Goal: Information Seeking & Learning: Understand process/instructions

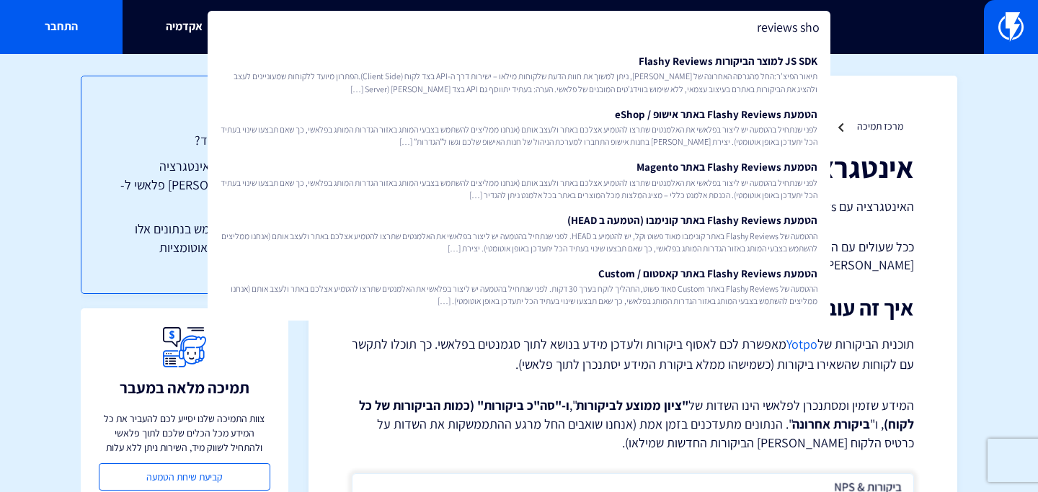
scroll to position [6, 0]
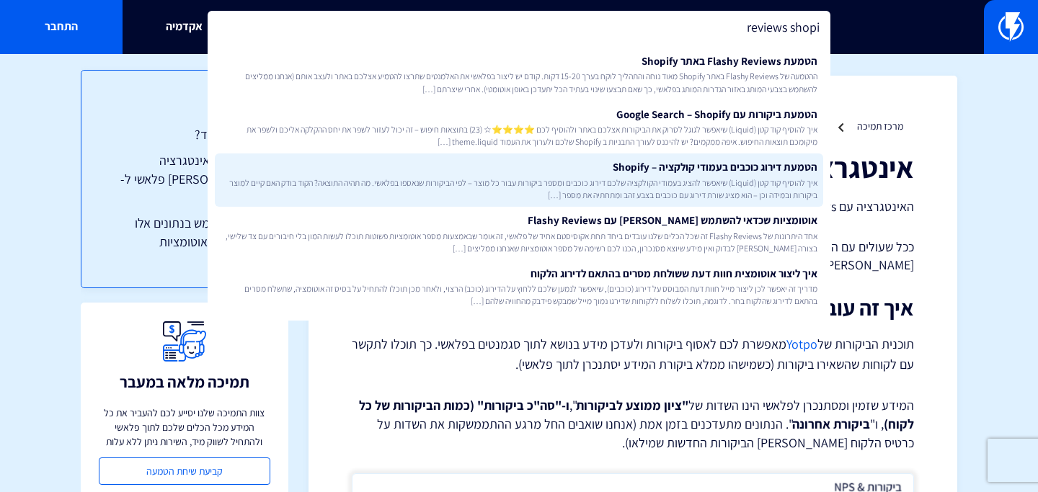
type input "reviews shopi"
click at [596, 192] on span "איך להוסיף קוד קטן (Liquid) שיאפשר להציג בעמודי הקולקציה שלכם דירוג כוכבים ומספ…" at bounding box center [518, 189] width 597 height 24
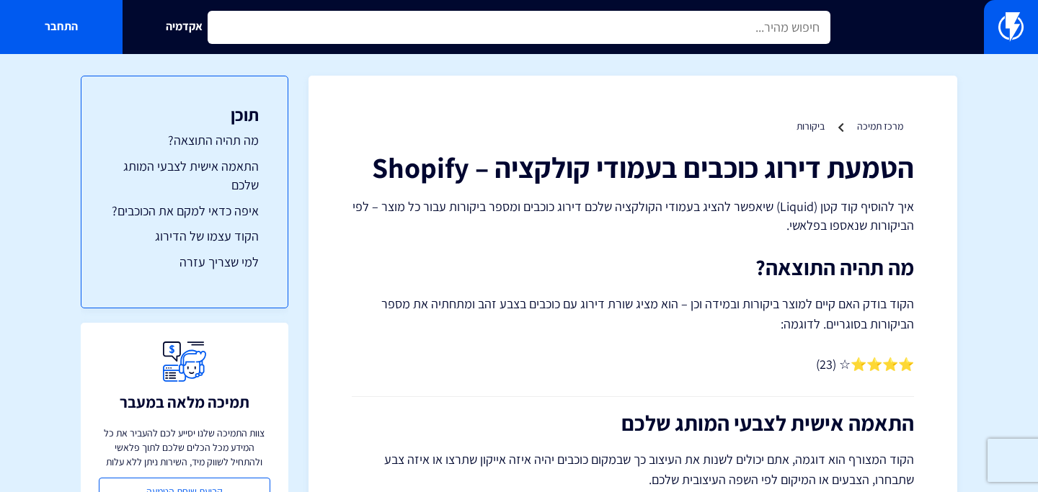
click at [639, 25] on input "text" at bounding box center [519, 27] width 623 height 33
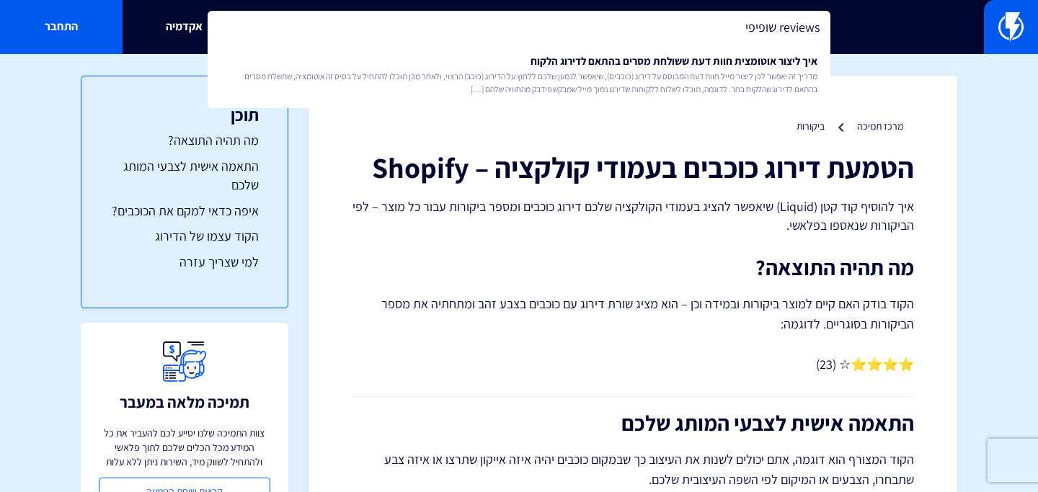
type input "reviews שופיפי"
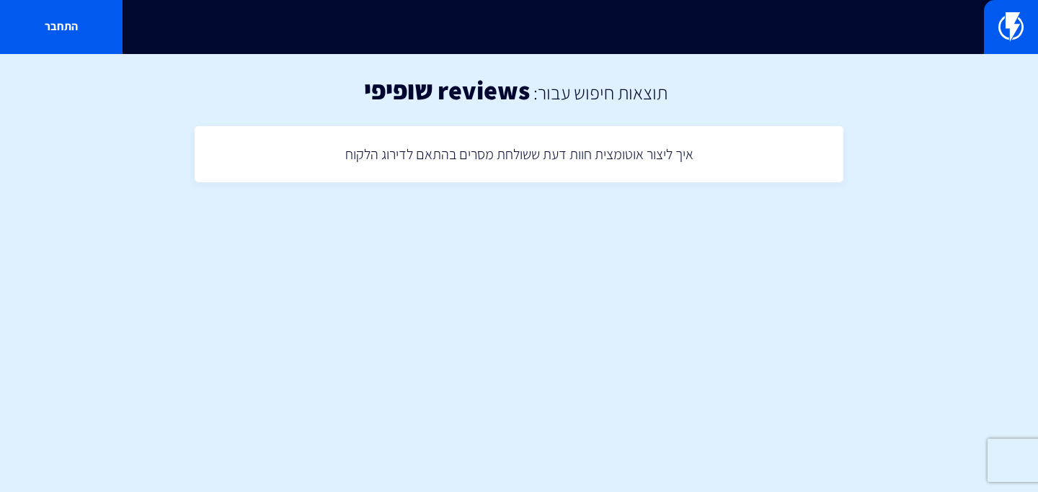
click at [514, 34] on div "התחבר" at bounding box center [519, 27] width 1038 height 54
click at [400, 21] on div "התחבר" at bounding box center [519, 27] width 1038 height 54
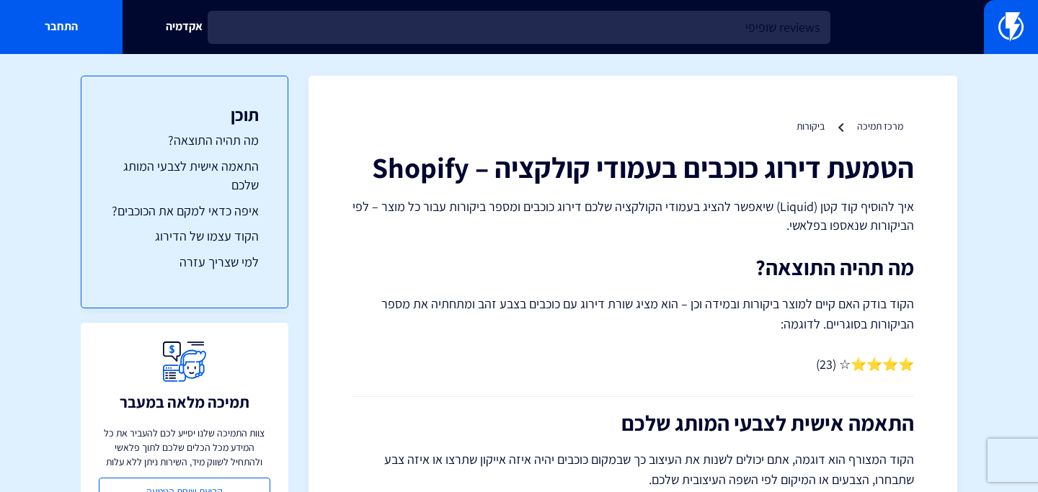
click at [518, 32] on input "reviews שופיפי" at bounding box center [519, 27] width 623 height 33
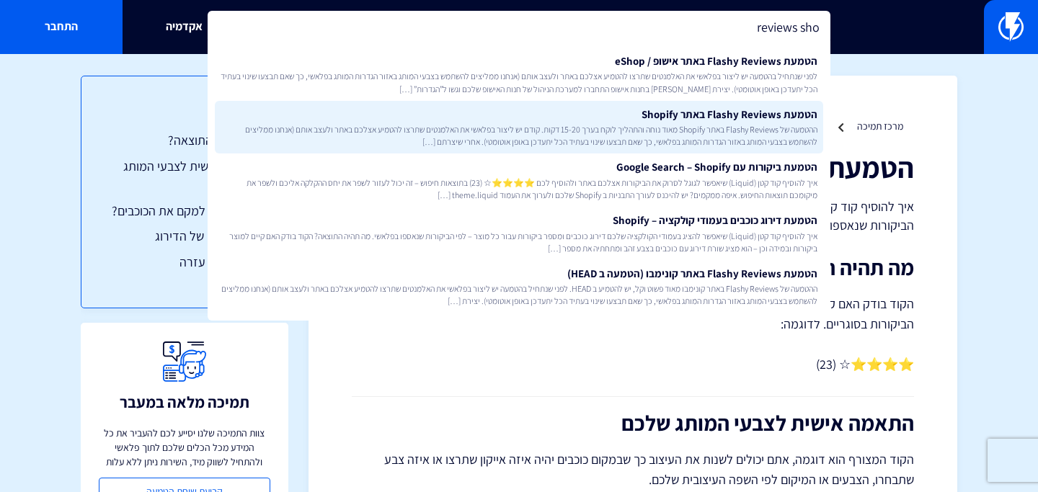
type input "reviews sho"
click at [561, 110] on link "הטמעת Flashy Reviews באתר Shopify ההטמעה של Flashy Reviews באתר Shopify מאוד נו…" at bounding box center [519, 127] width 608 height 53
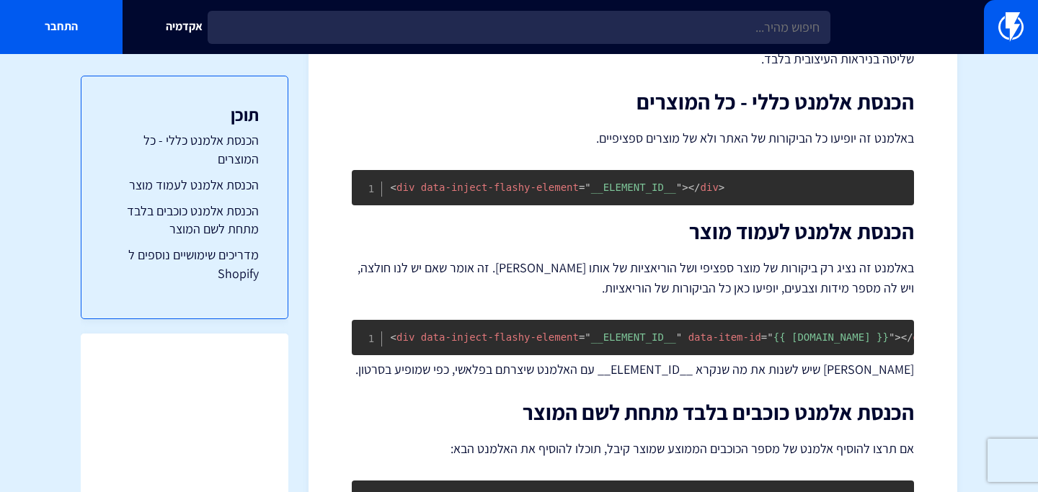
scroll to position [340, 0]
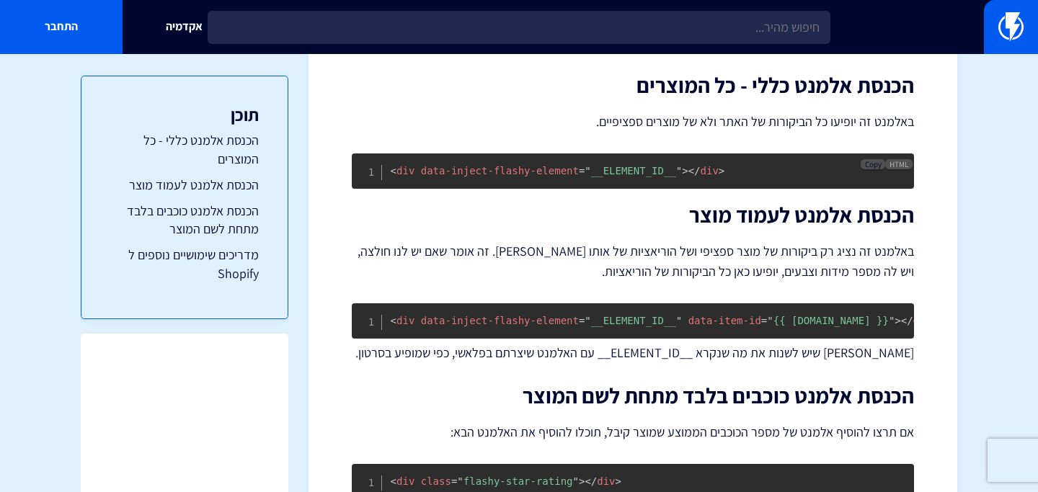
click at [873, 164] on span "Copy" at bounding box center [873, 164] width 17 height 10
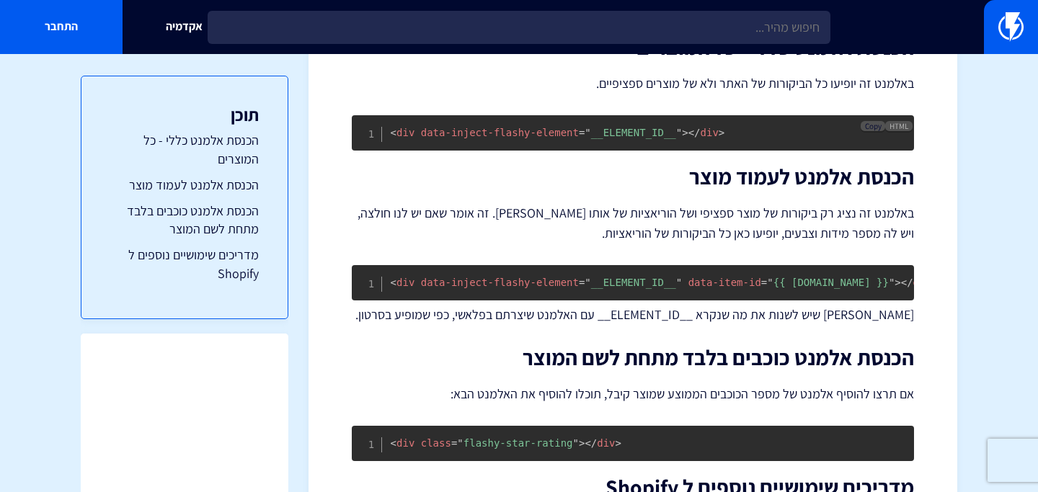
scroll to position [388, 0]
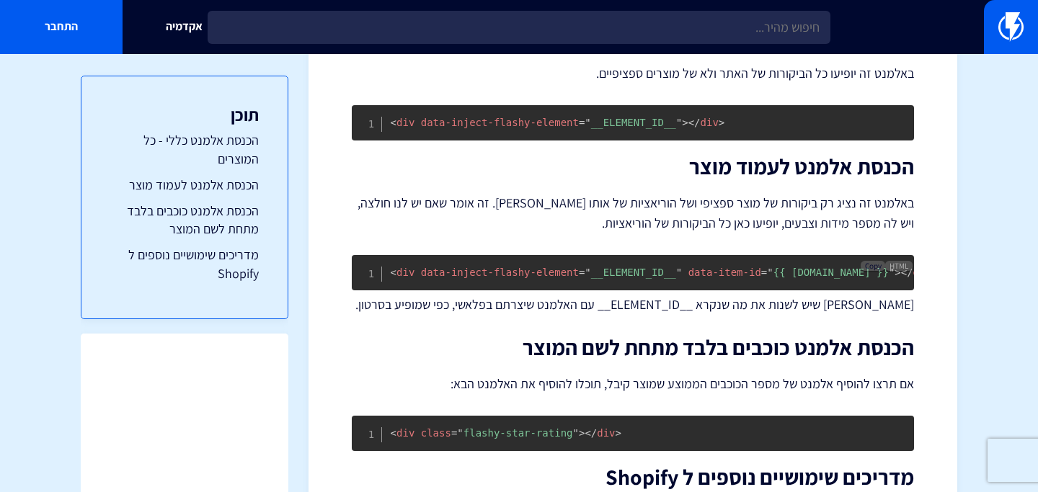
click at [872, 266] on span "Copy" at bounding box center [873, 266] width 17 height 10
click at [870, 269] on span "Copy" at bounding box center [873, 266] width 17 height 10
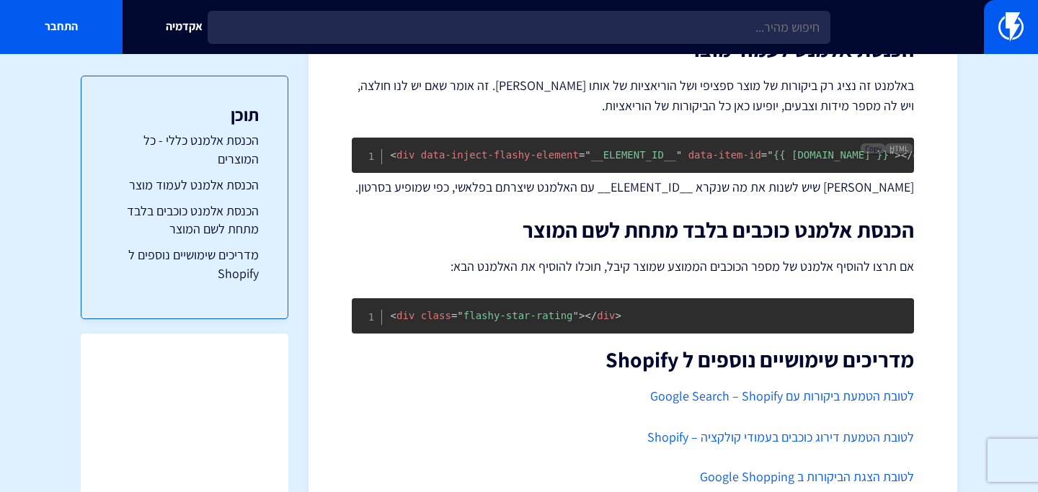
scroll to position [508, 0]
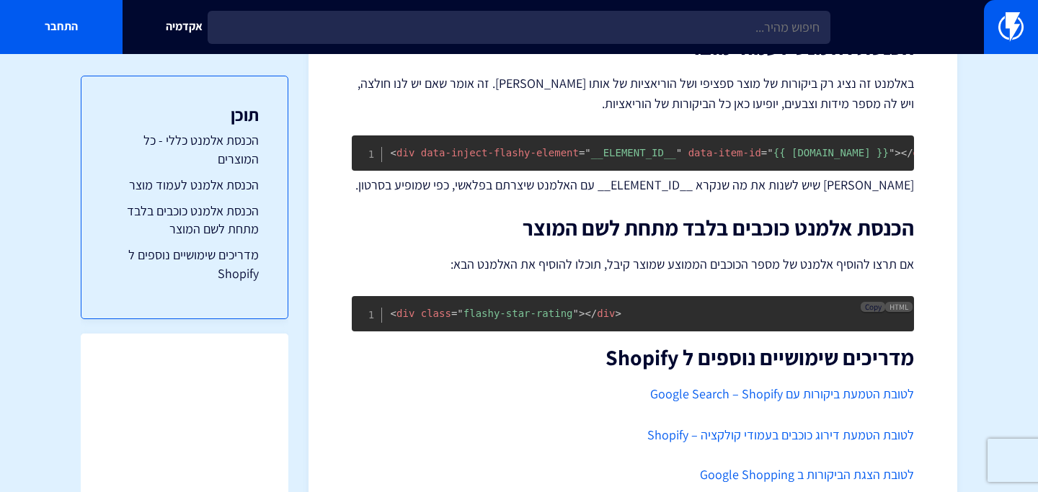
click at [862, 309] on button "Copy" at bounding box center [872, 307] width 24 height 10
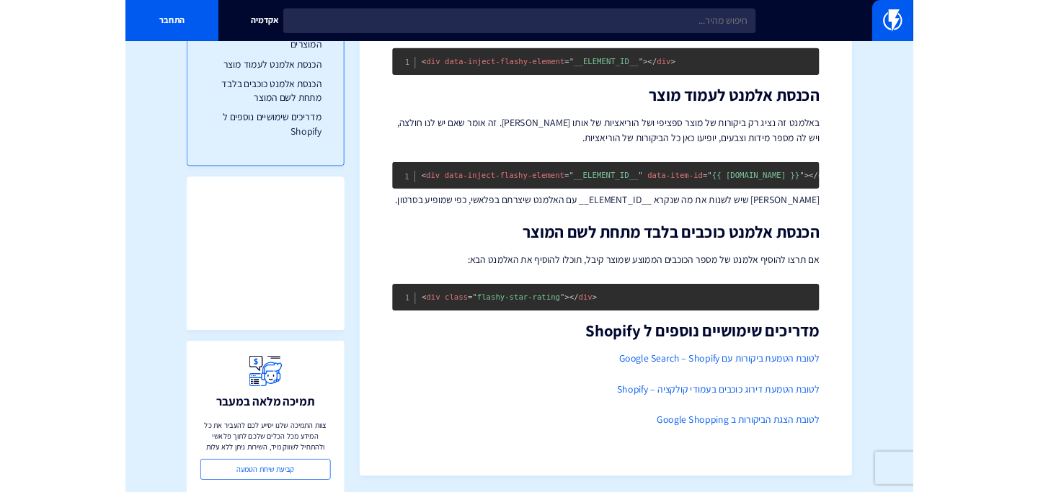
scroll to position [574, 0]
